Goal: Task Accomplishment & Management: Manage account settings

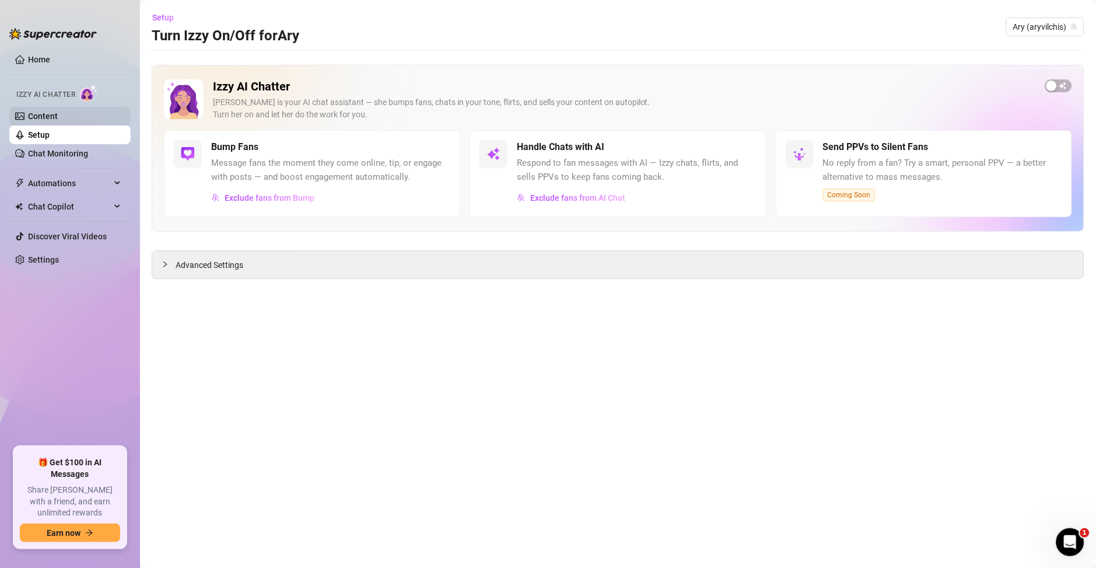
click at [58, 121] on link "Content" at bounding box center [43, 115] width 30 height 9
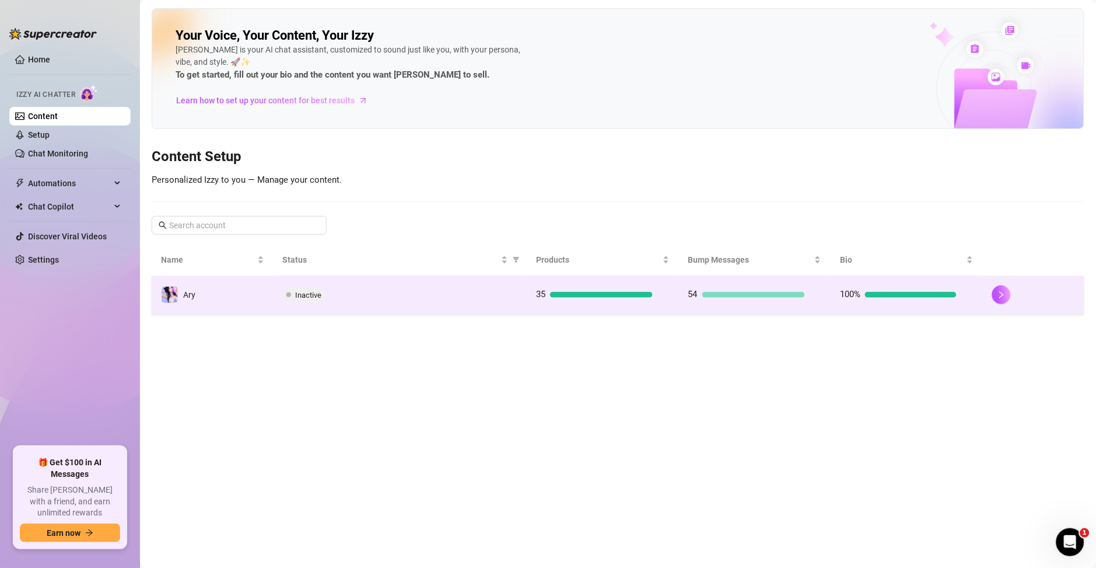
click at [321, 309] on td "Inactive" at bounding box center [401, 295] width 254 height 38
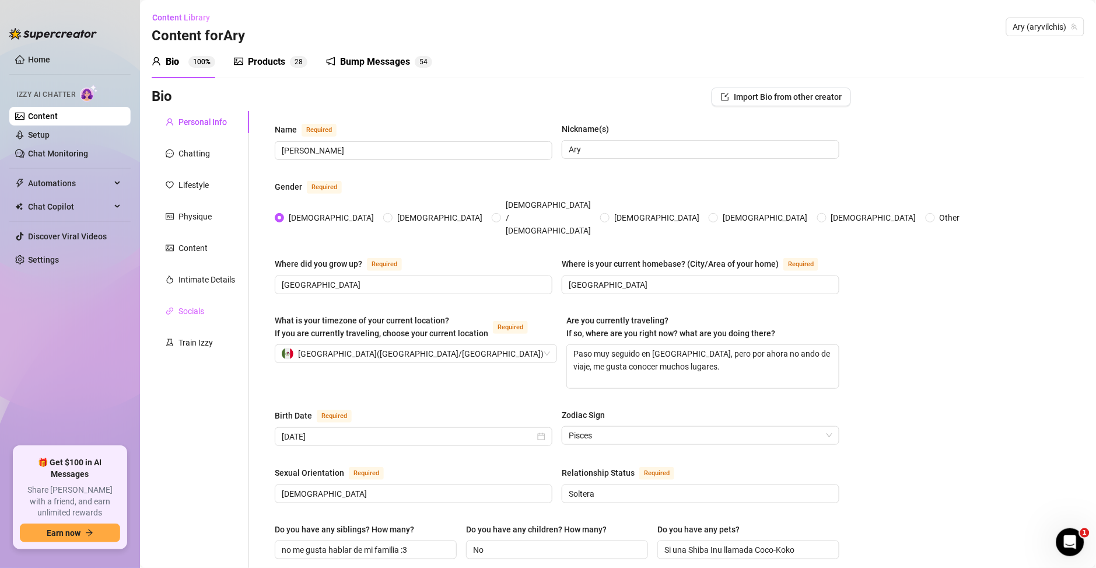
click at [207, 310] on div "Socials" at bounding box center [200, 311] width 97 height 22
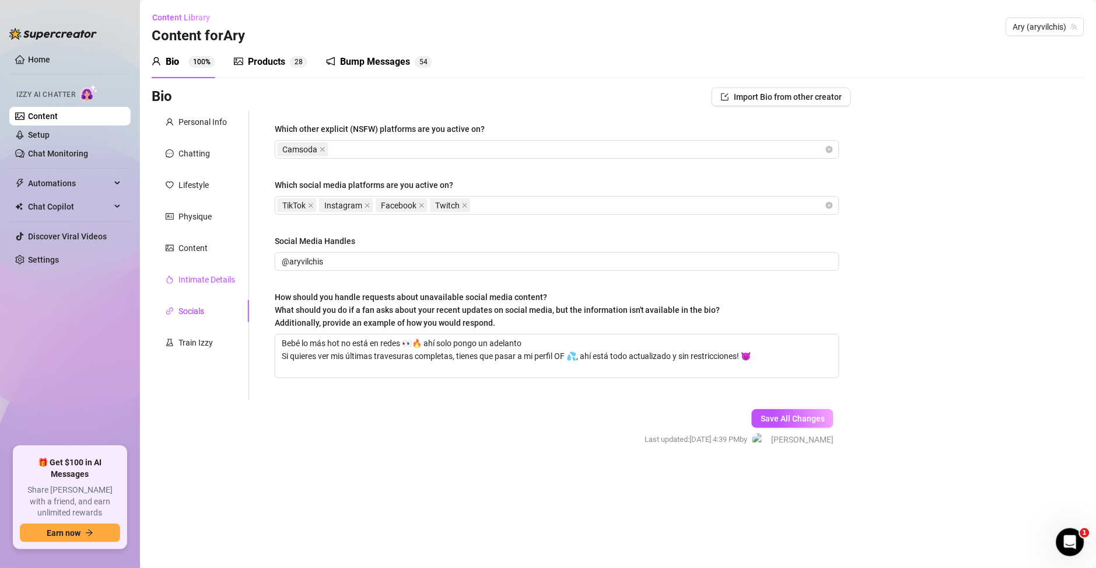
click at [221, 279] on div "Intimate Details" at bounding box center [207, 279] width 57 height 13
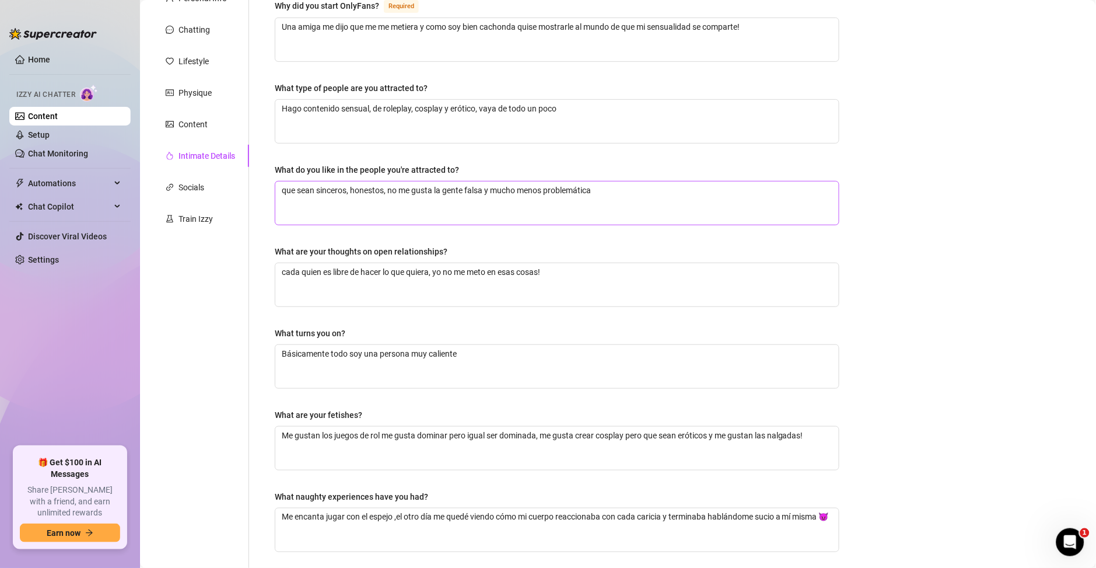
scroll to position [231, 0]
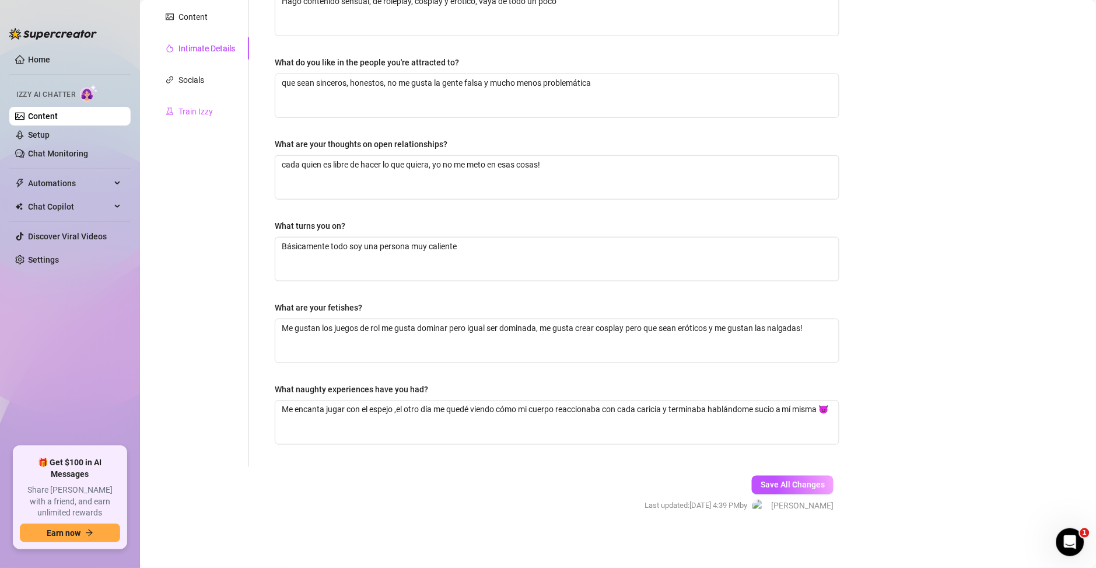
click at [192, 100] on div "Train Izzy" at bounding box center [200, 111] width 97 height 22
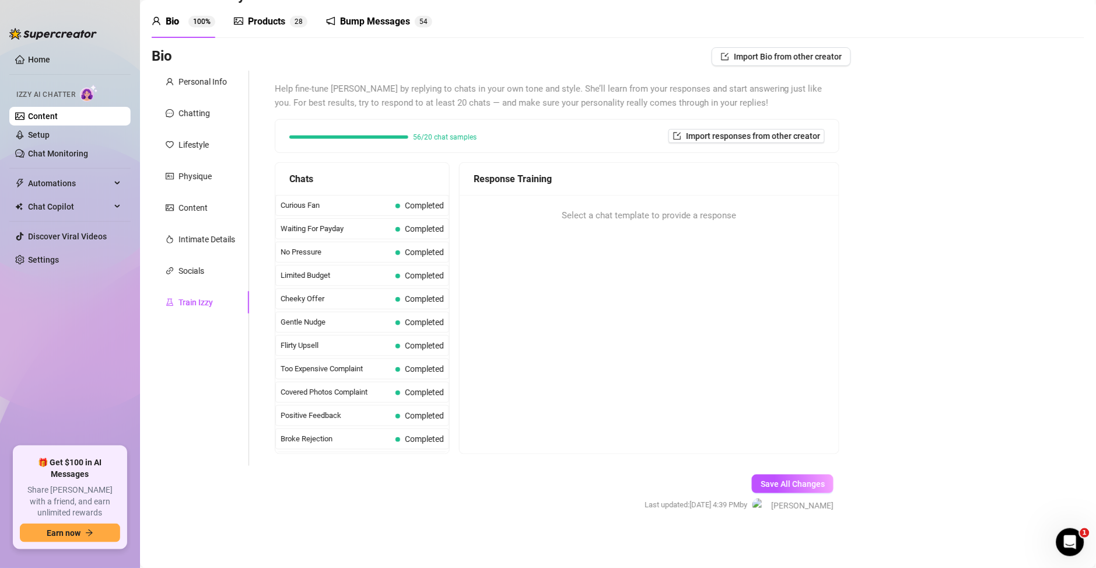
scroll to position [40, 0]
click at [195, 110] on div "Chatting" at bounding box center [195, 113] width 32 height 13
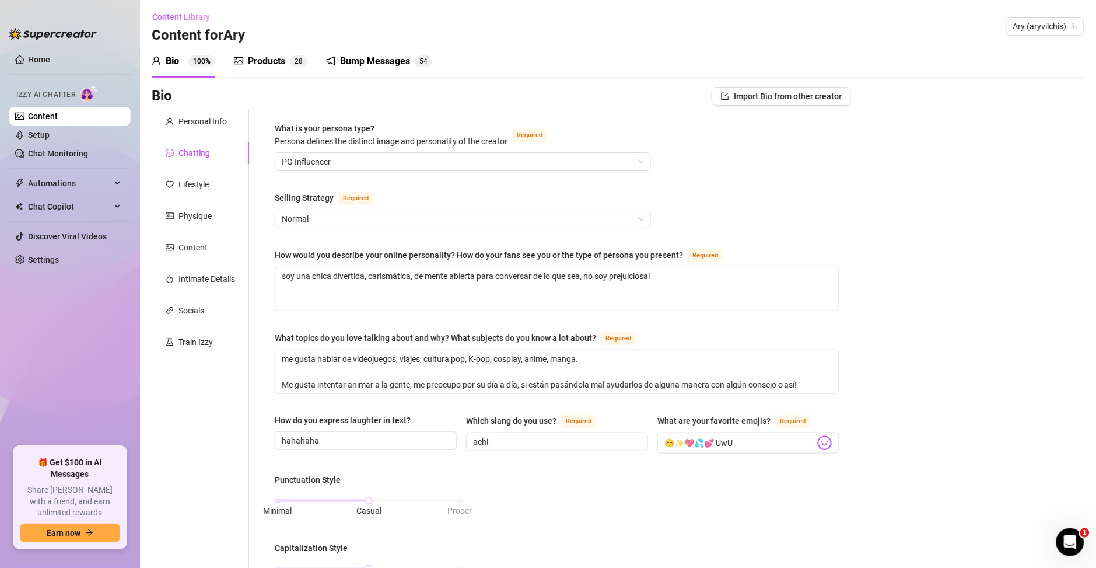
scroll to position [0, 0]
click at [200, 189] on div "Lifestyle" at bounding box center [194, 185] width 30 height 13
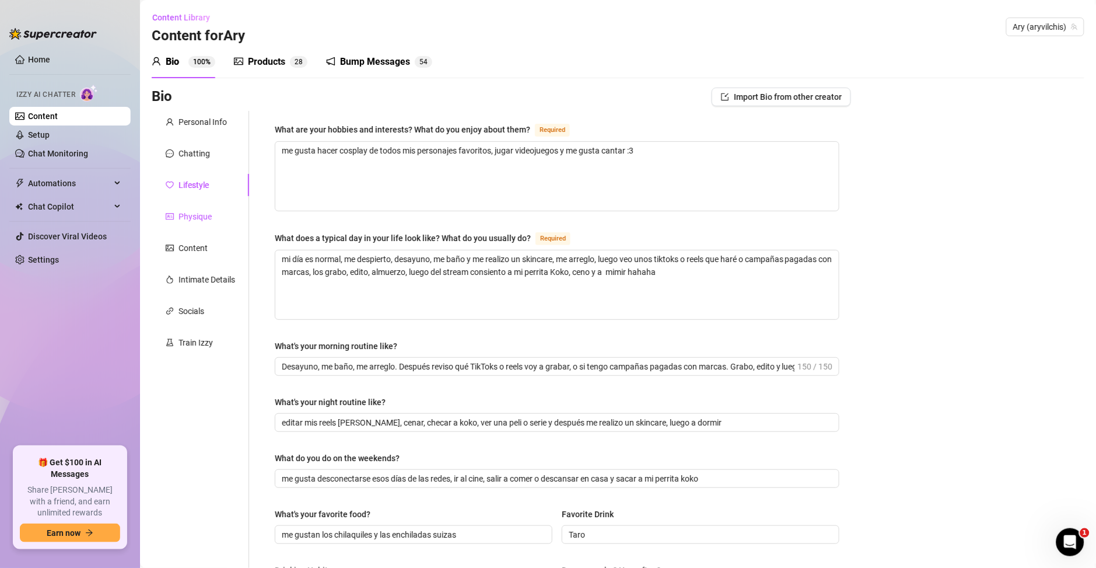
click at [205, 214] on div "Physique" at bounding box center [195, 216] width 33 height 13
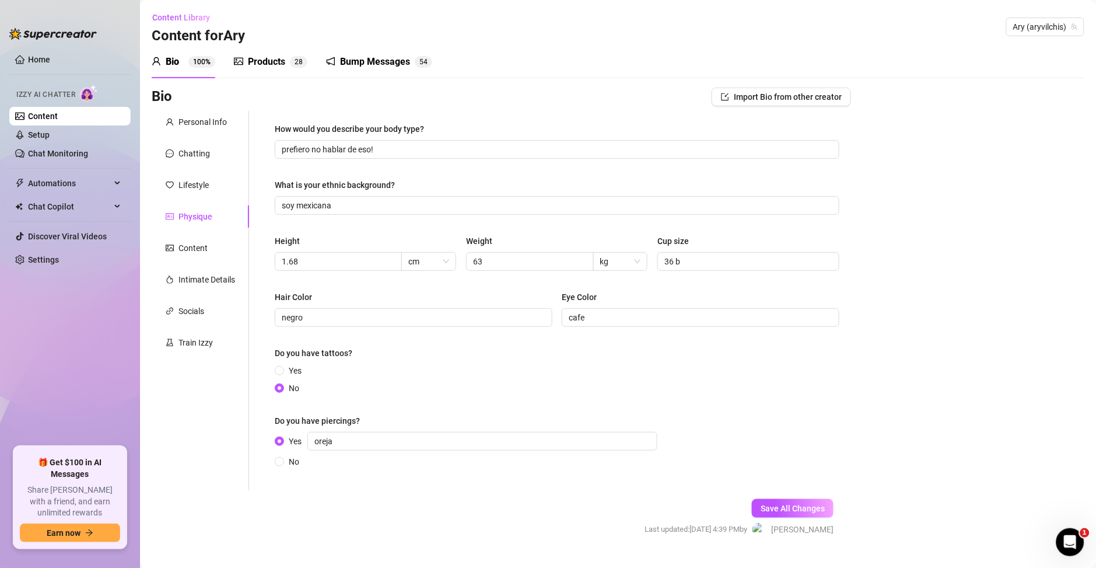
click at [198, 261] on div "Personal Info Chatting Lifestyle Physique Content Intimate Details Socials Trai…" at bounding box center [200, 300] width 97 height 379
click at [200, 249] on div "Content" at bounding box center [193, 248] width 29 height 13
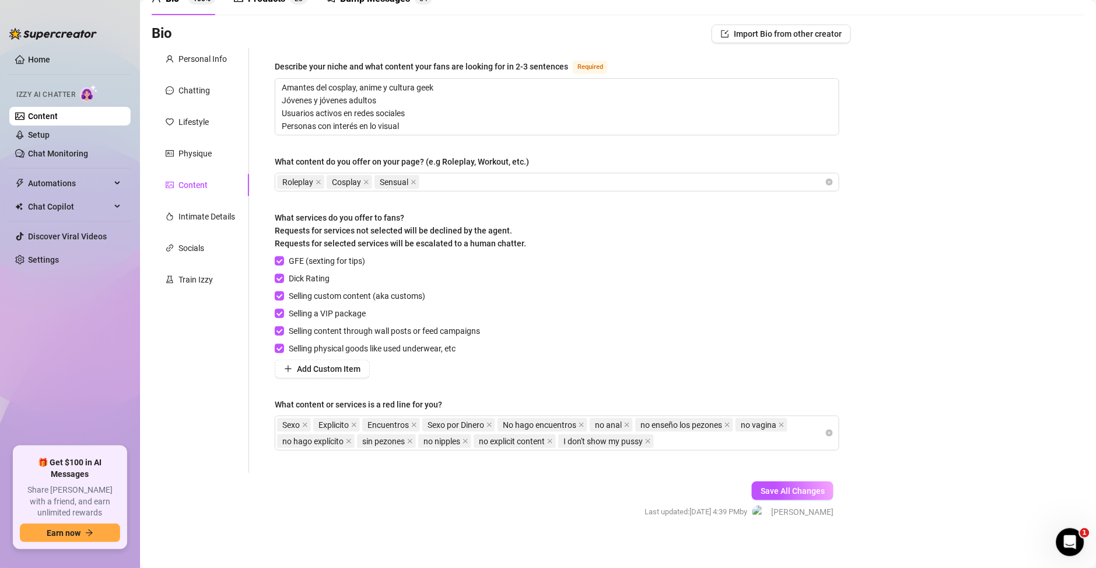
scroll to position [69, 0]
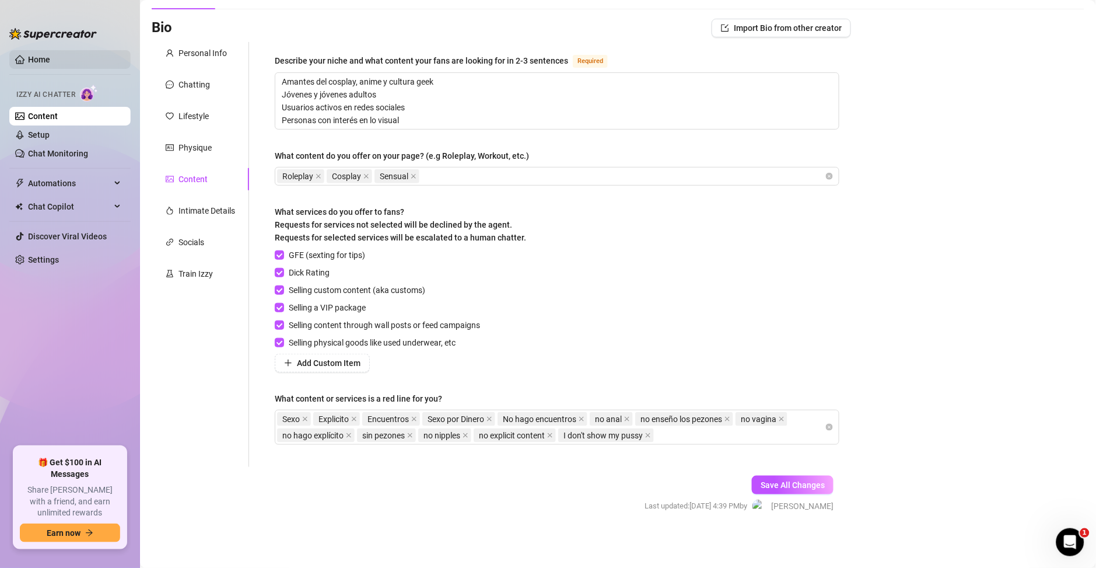
click at [29, 62] on link "Home" at bounding box center [39, 59] width 22 height 9
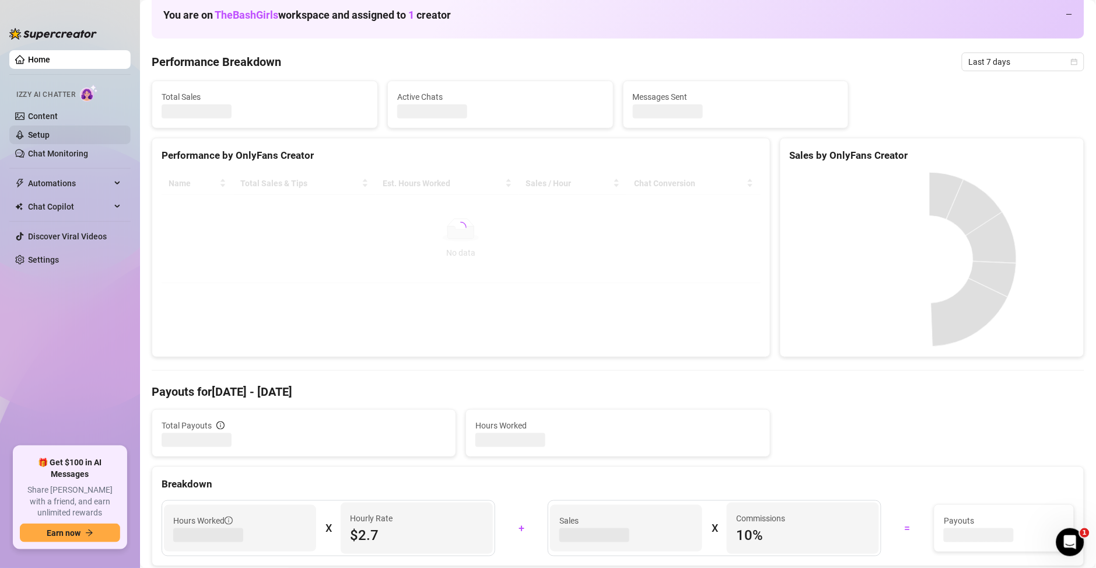
click at [50, 130] on link "Setup" at bounding box center [39, 134] width 22 height 9
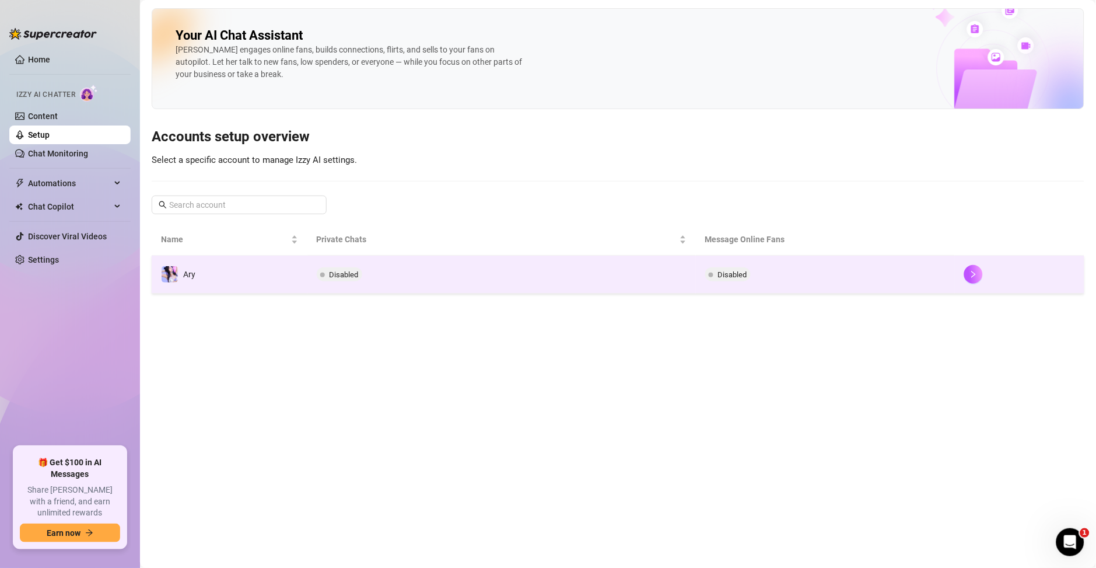
click at [643, 272] on td "Disabled" at bounding box center [501, 275] width 389 height 38
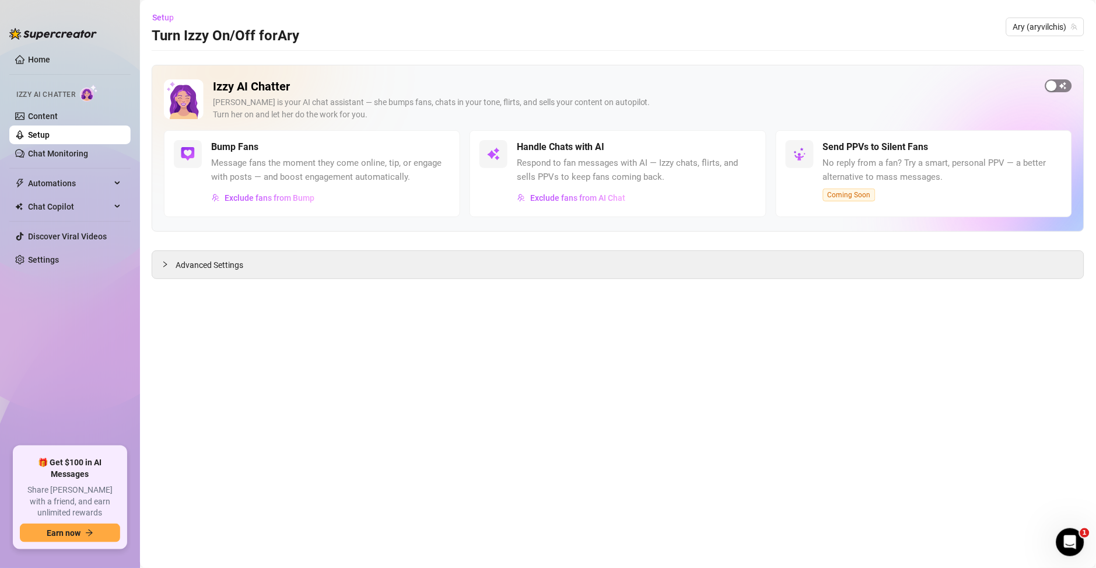
click at [1061, 89] on span "button" at bounding box center [1059, 85] width 27 height 13
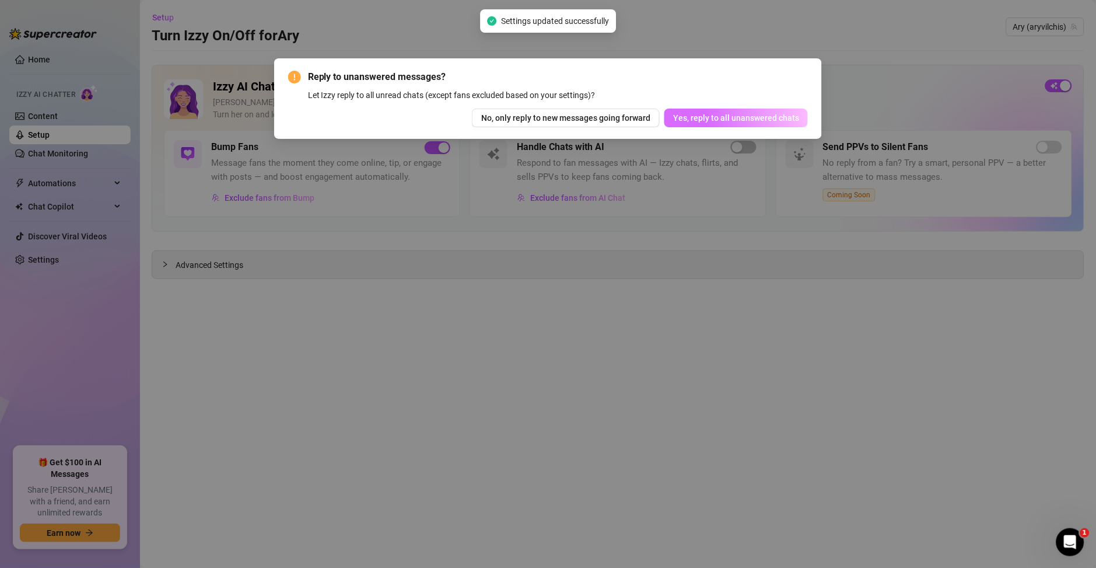
click at [718, 116] on span "Yes, reply to all unanswered chats" at bounding box center [736, 117] width 126 height 9
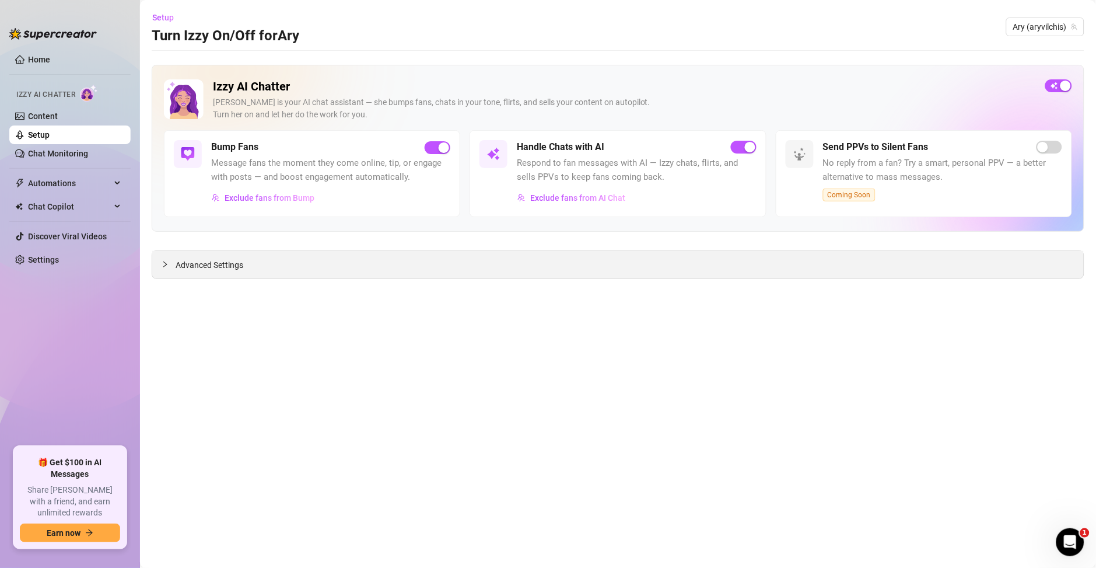
click at [221, 267] on span "Advanced Settings" at bounding box center [210, 264] width 68 height 13
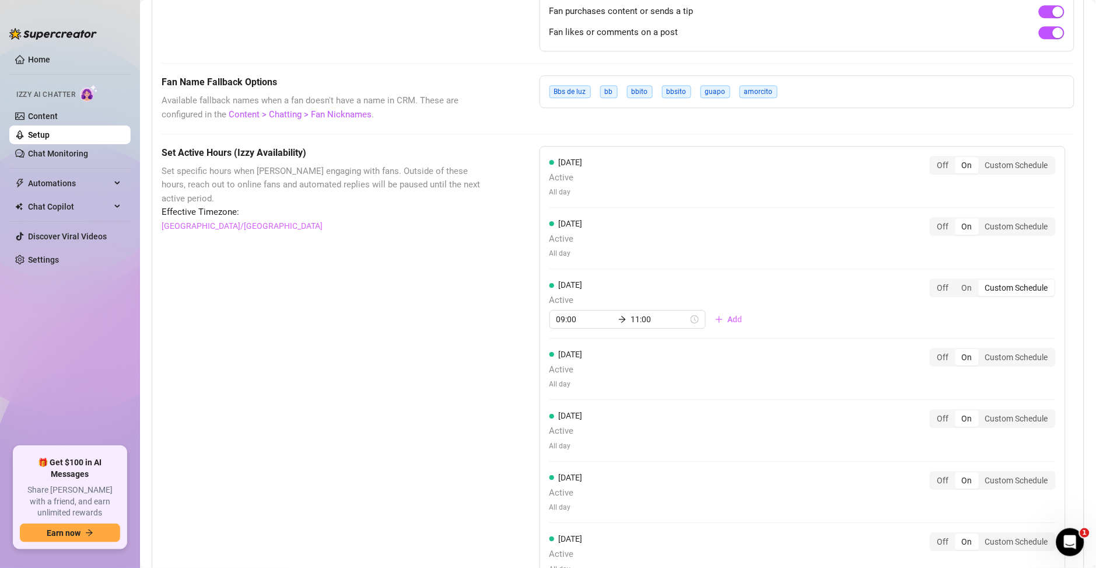
scroll to position [840, 0]
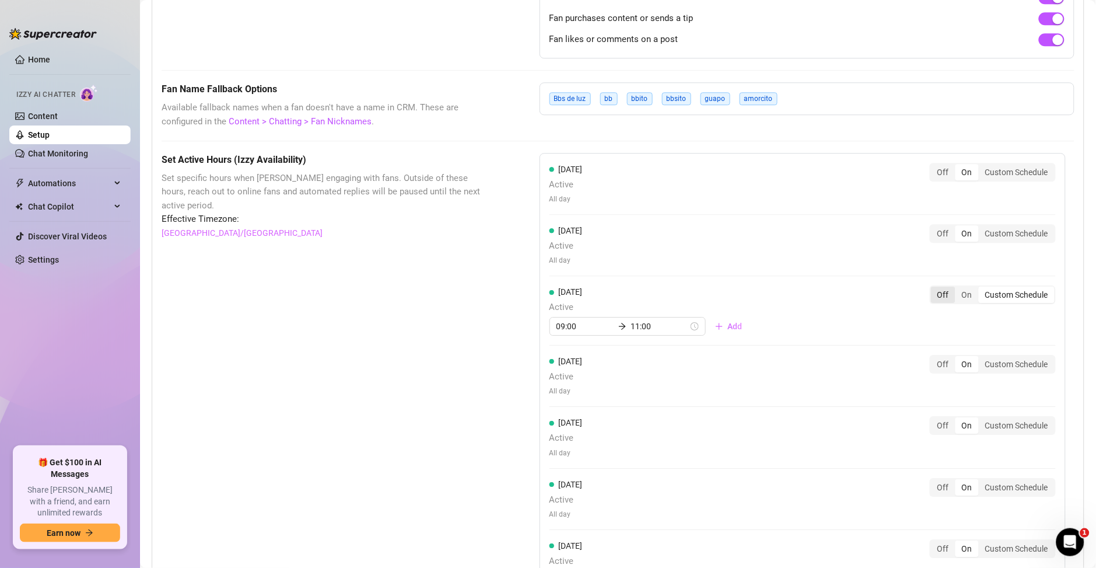
click at [938, 299] on div "Off" at bounding box center [943, 294] width 25 height 16
click at [934, 288] on input "Off" at bounding box center [934, 288] width 0 height 0
